Goal: Navigation & Orientation: Find specific page/section

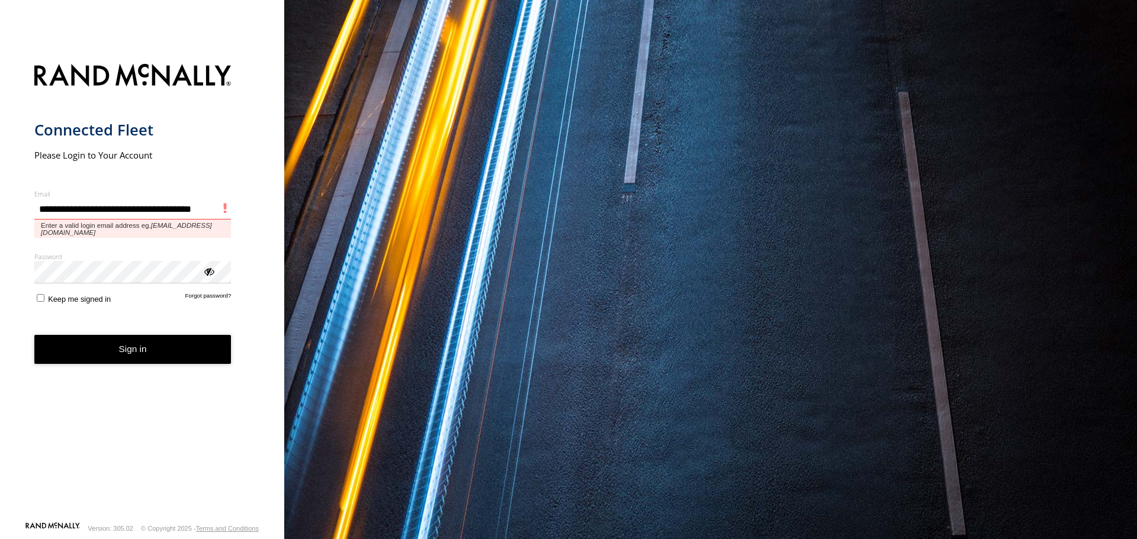
type input "**********"
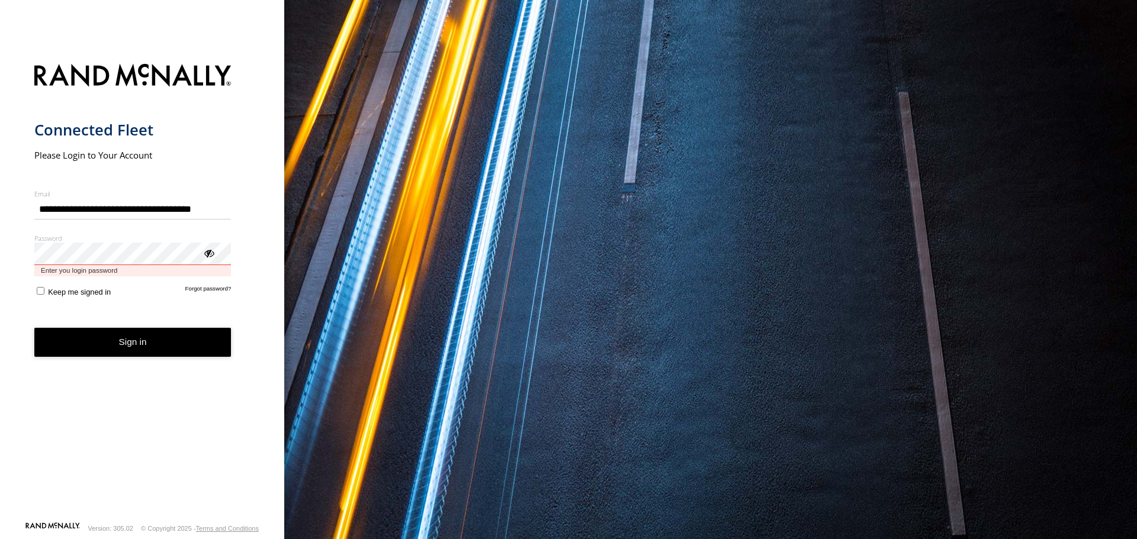
click at [34, 328] on button "Sign in" at bounding box center [132, 342] width 197 height 29
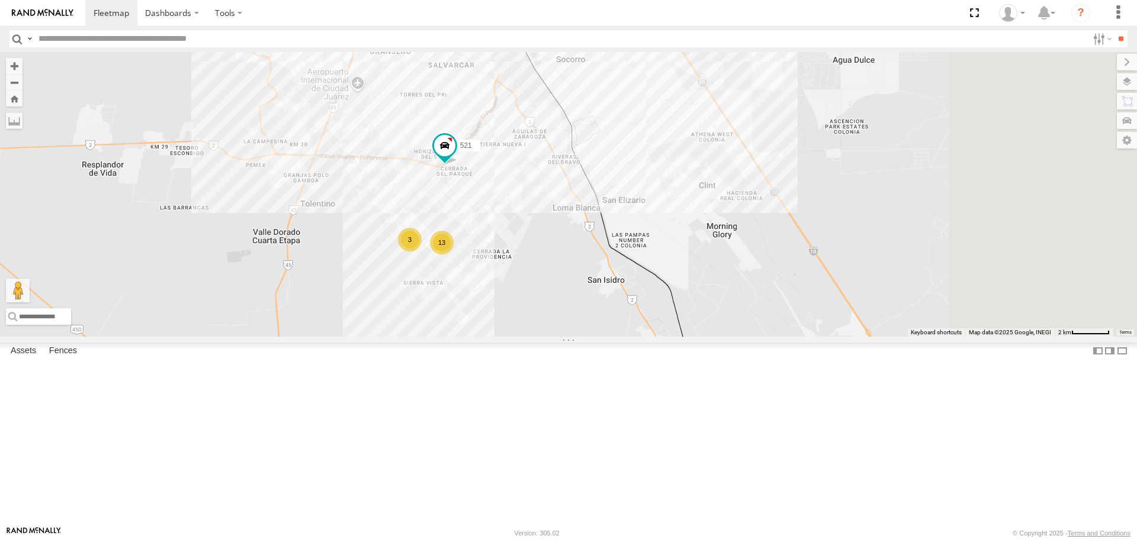
drag, startPoint x: 794, startPoint y: 451, endPoint x: 684, endPoint y: 343, distance: 154.1
click at [684, 336] on div "13 6 3 690 521 3" at bounding box center [568, 194] width 1137 height 284
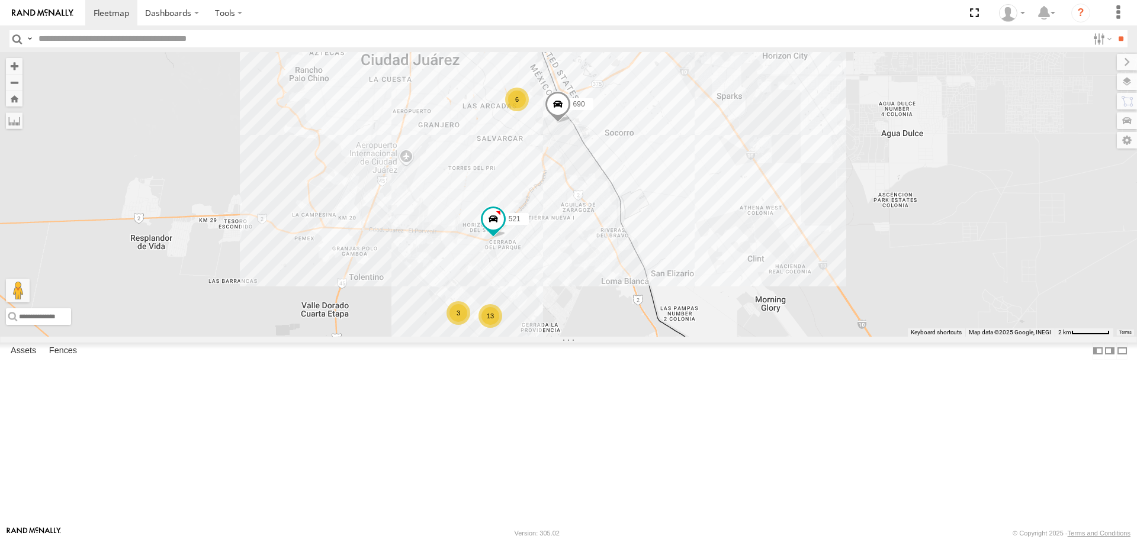
drag, startPoint x: 667, startPoint y: 419, endPoint x: 696, endPoint y: 446, distance: 40.2
click at [696, 336] on div "13 6 3 690 521 3" at bounding box center [568, 194] width 1137 height 284
